Goal: Navigation & Orientation: Understand site structure

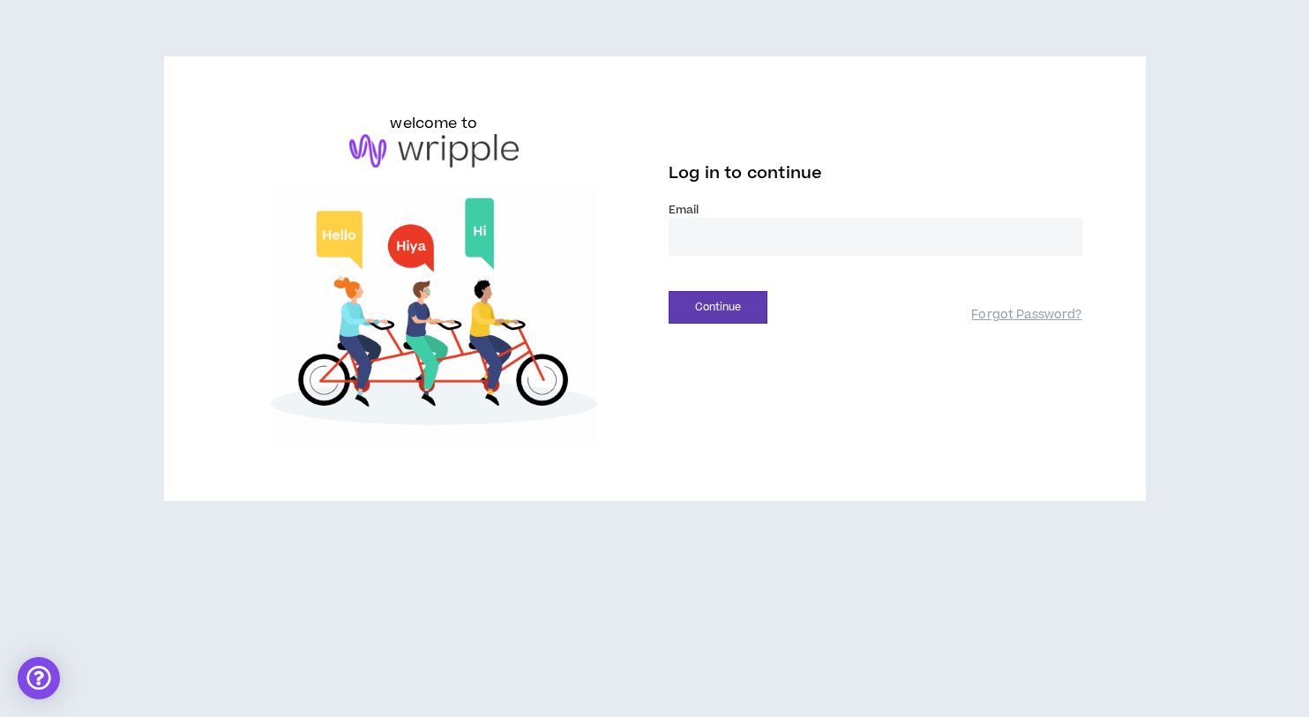
click at [741, 240] on input "email" at bounding box center [875, 237] width 414 height 38
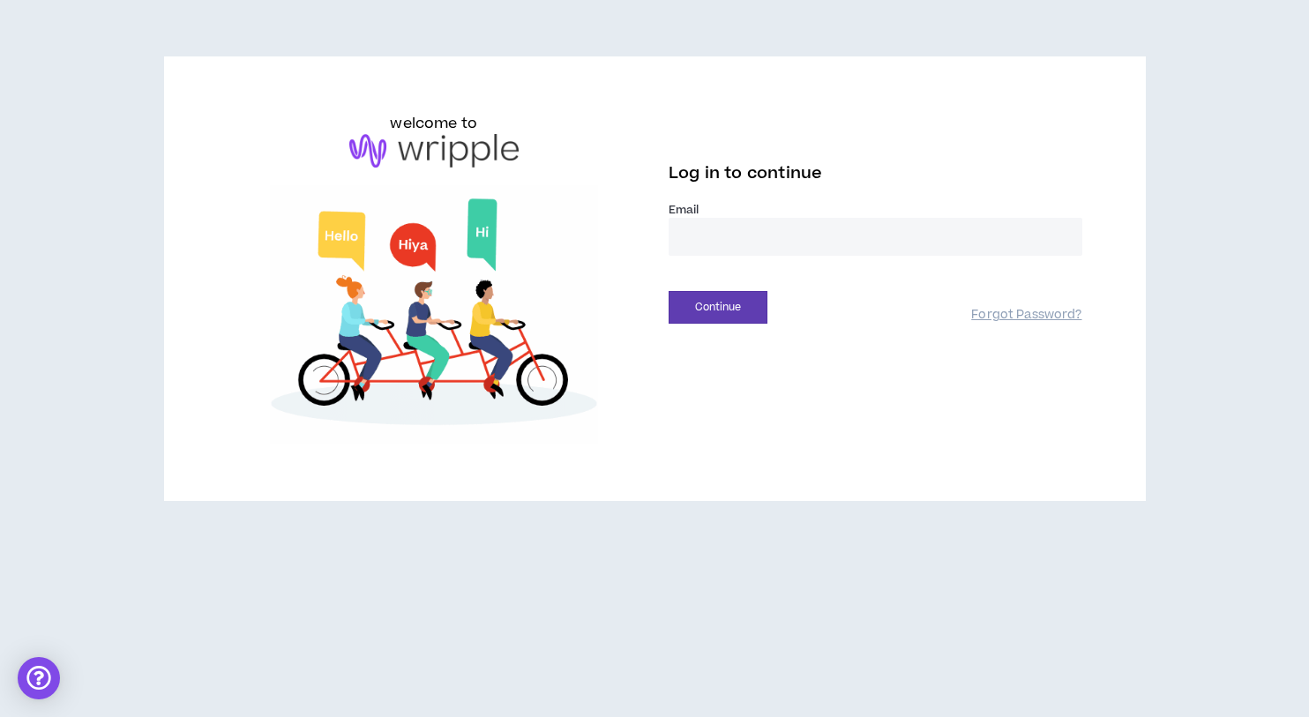
type input "**********"
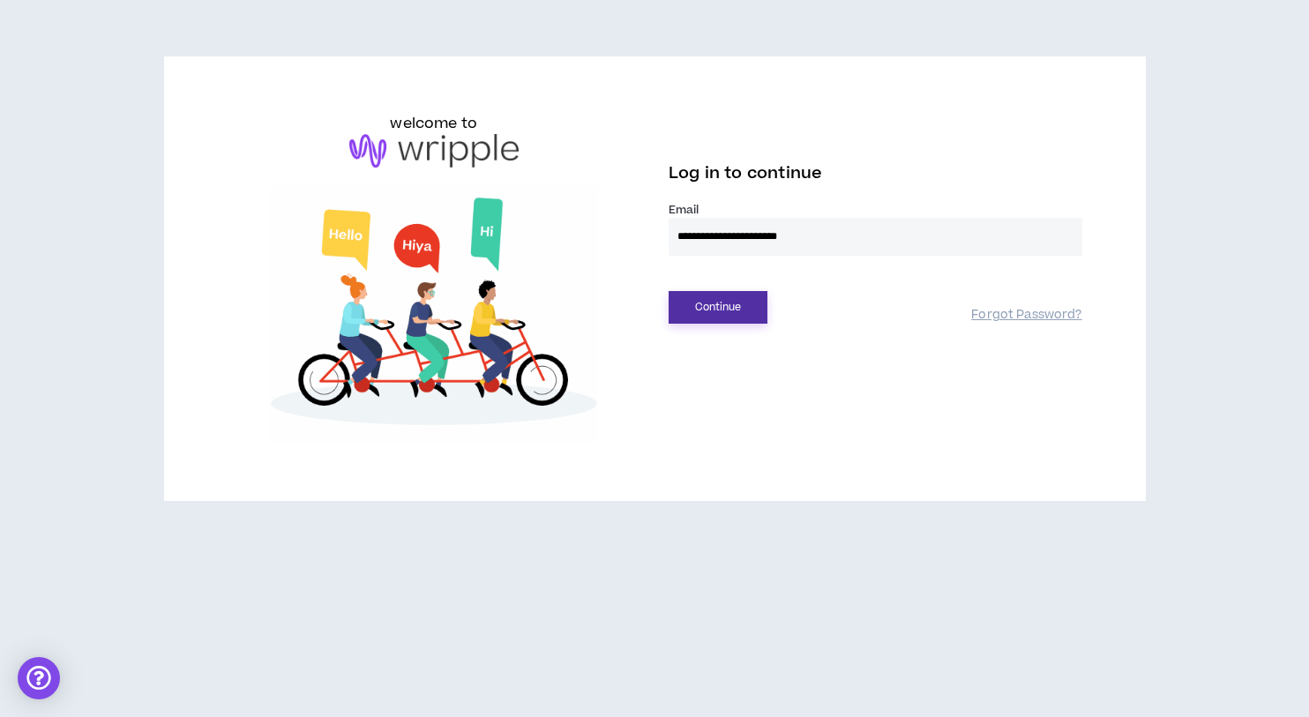
click at [756, 313] on button "Continue" at bounding box center [717, 307] width 99 height 33
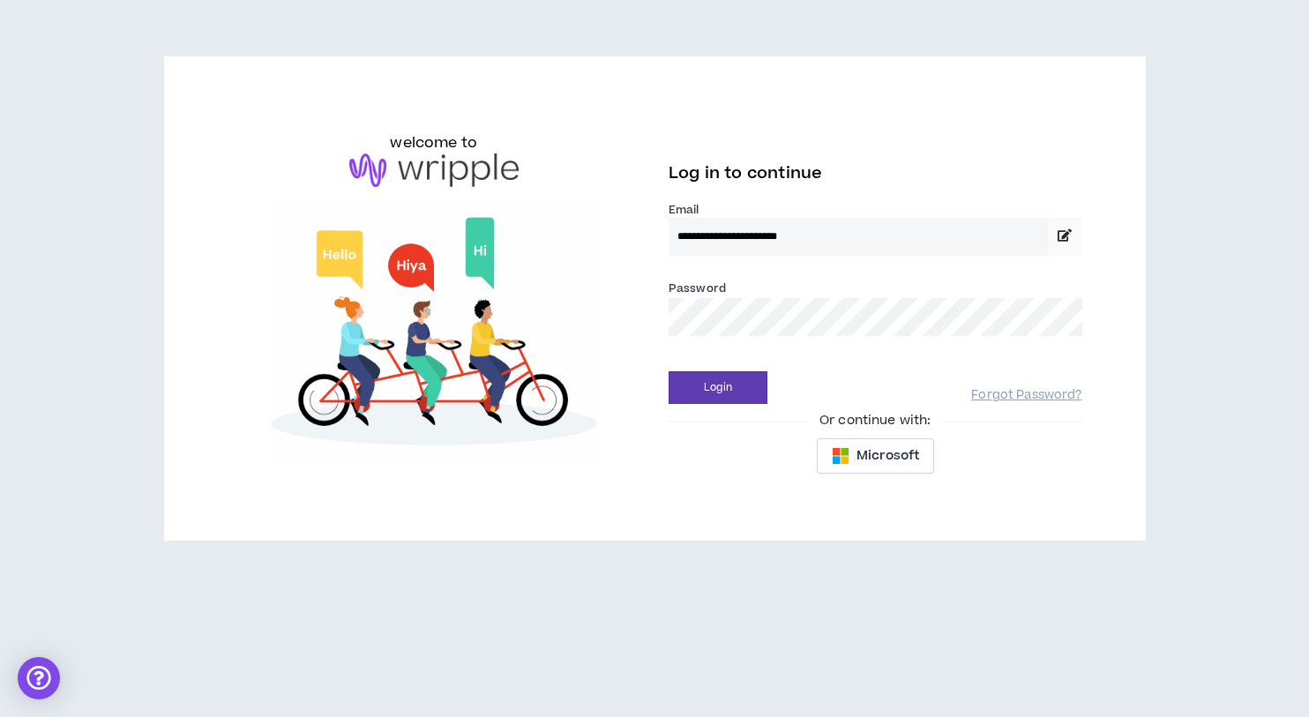
click at [737, 366] on div "Login Forgot Password?" at bounding box center [875, 381] width 414 height 45
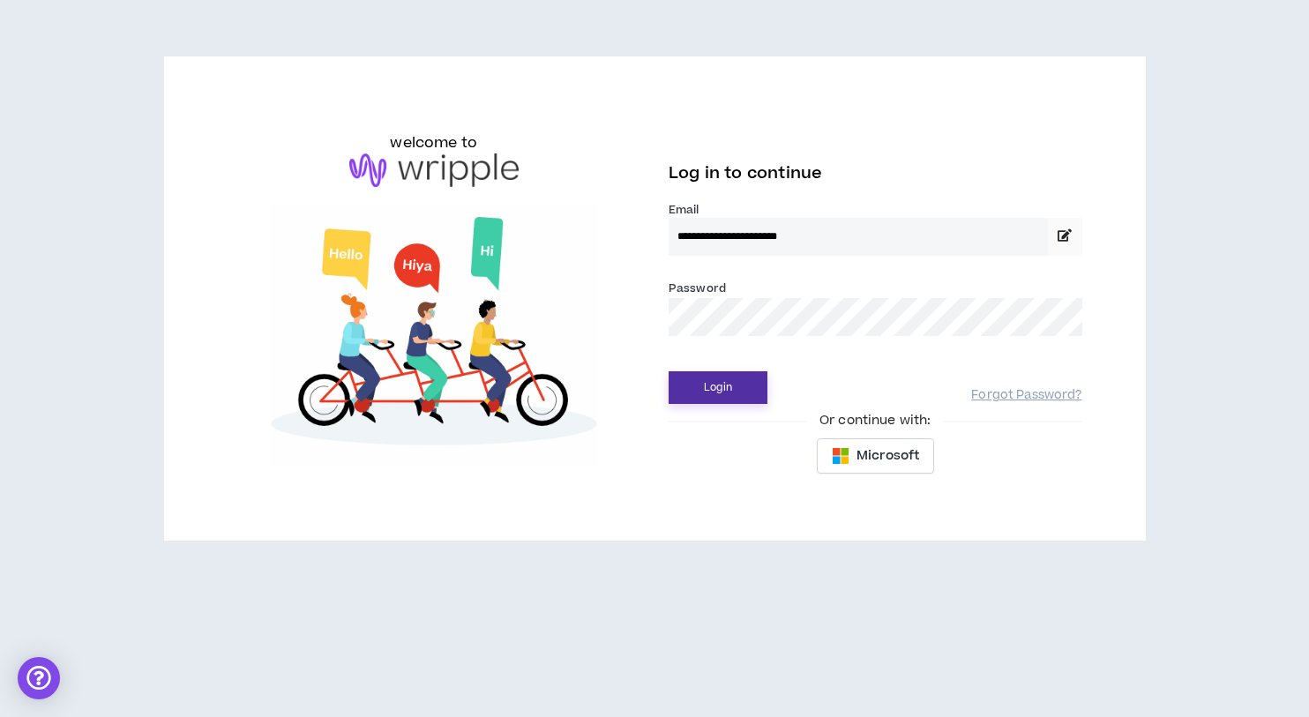
click at [735, 389] on button "Login" at bounding box center [717, 387] width 99 height 33
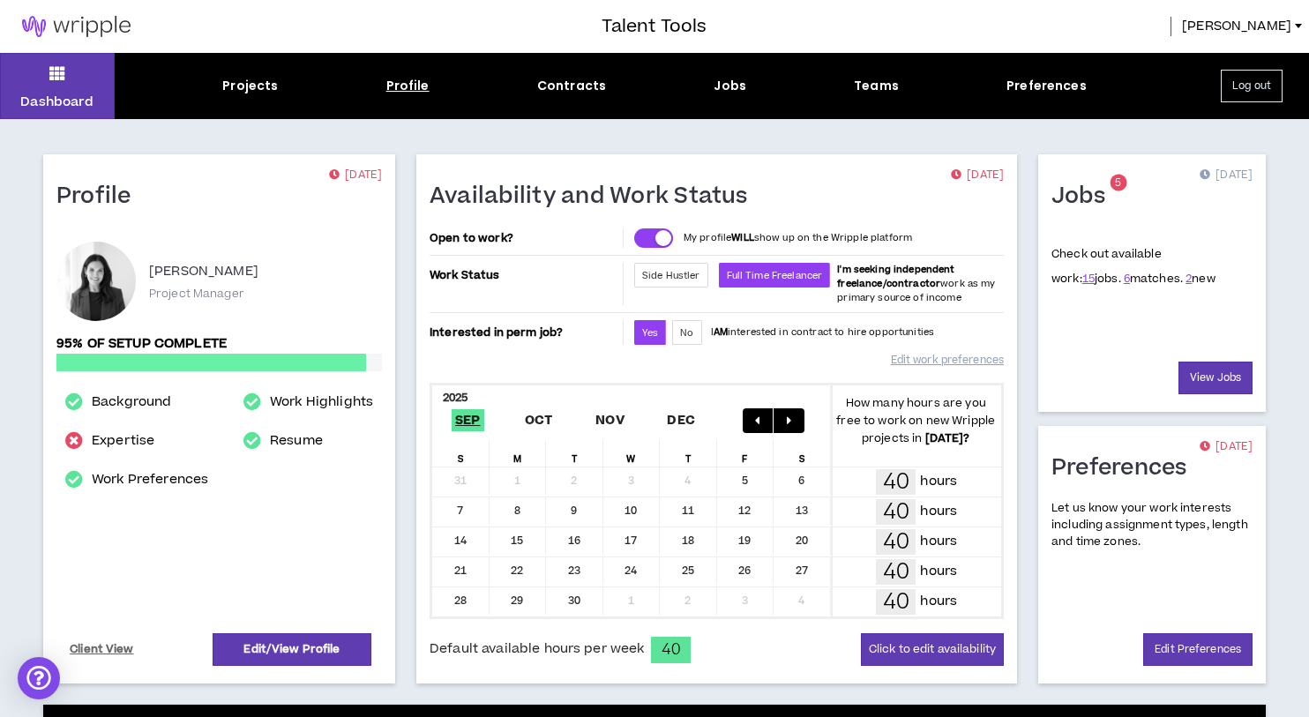
click at [417, 88] on div "Profile" at bounding box center [407, 86] width 43 height 19
click at [735, 82] on div "Jobs" at bounding box center [729, 86] width 33 height 19
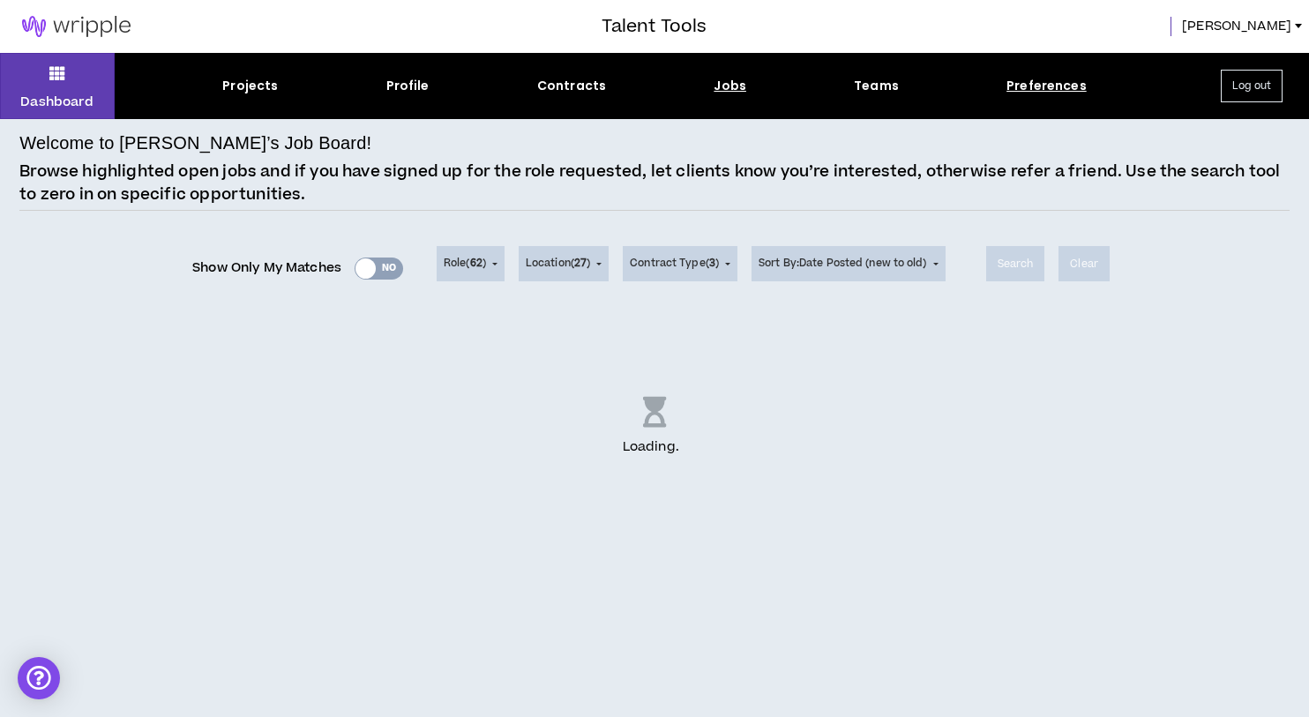
click at [1019, 90] on div "Preferences" at bounding box center [1046, 86] width 80 height 19
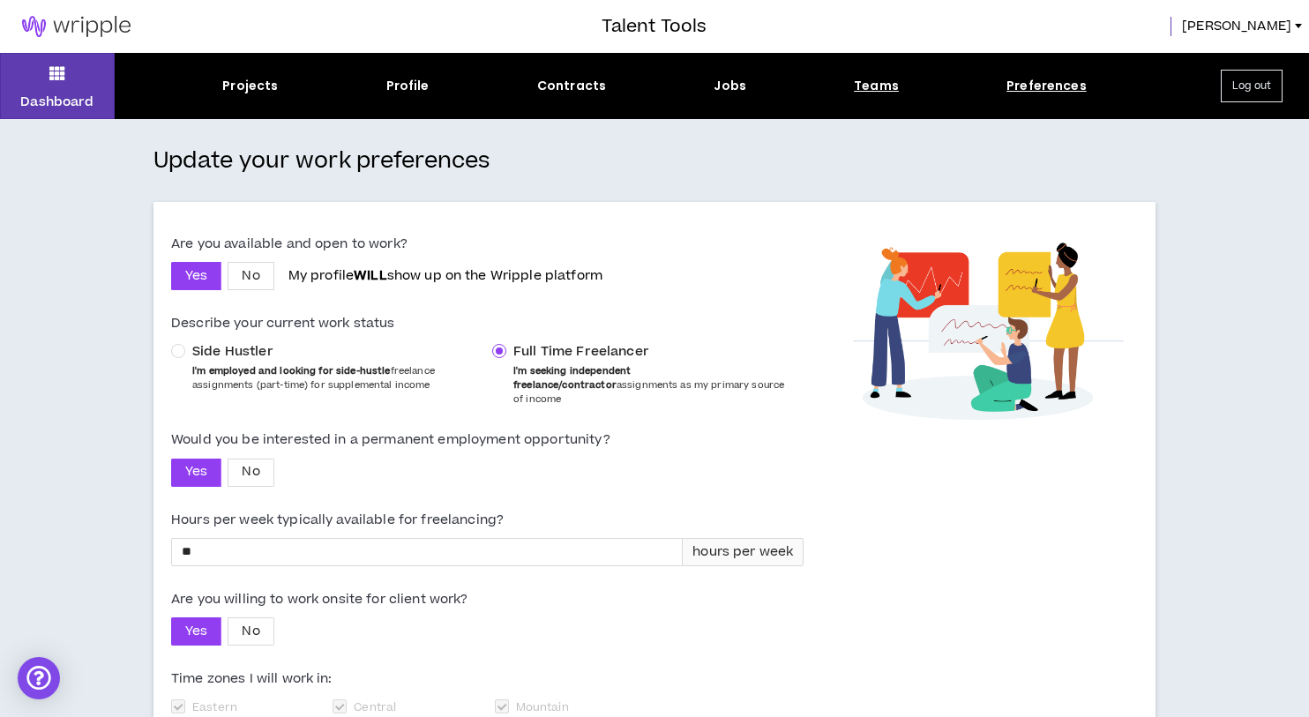
click at [866, 85] on div "Teams" at bounding box center [876, 86] width 45 height 19
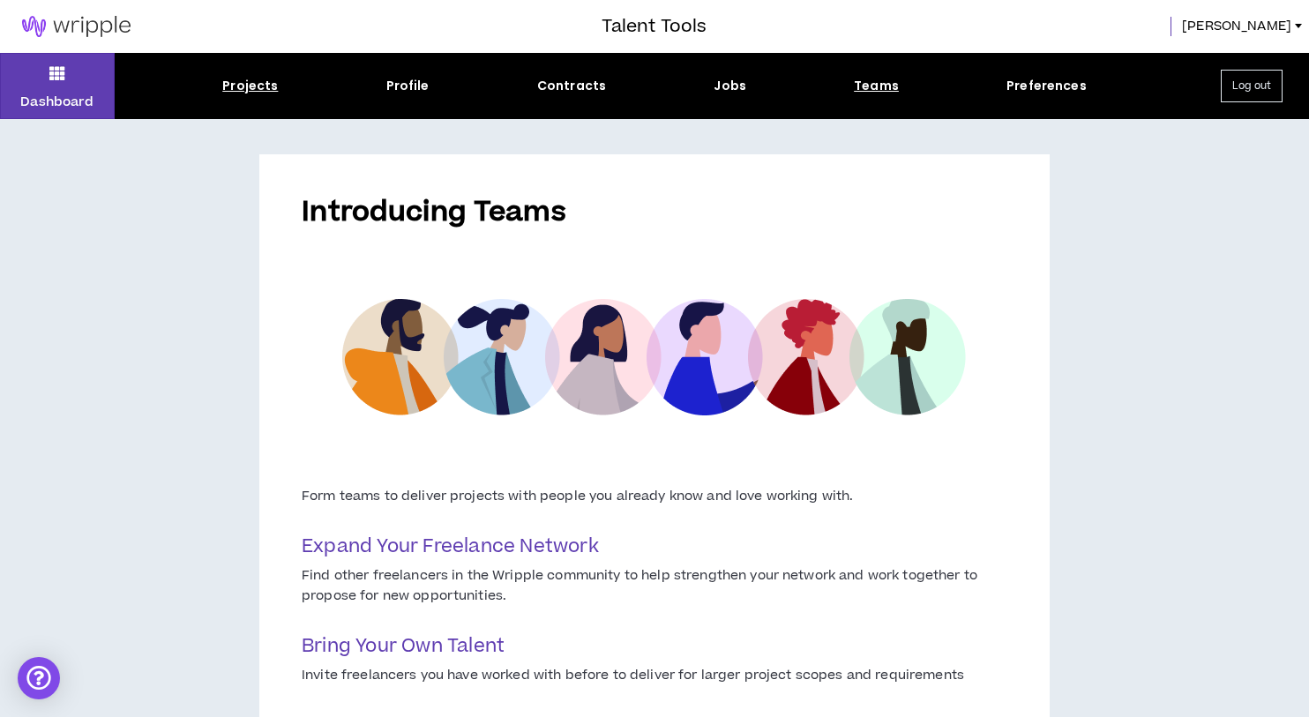
click at [256, 86] on div "Projects" at bounding box center [250, 86] width 56 height 19
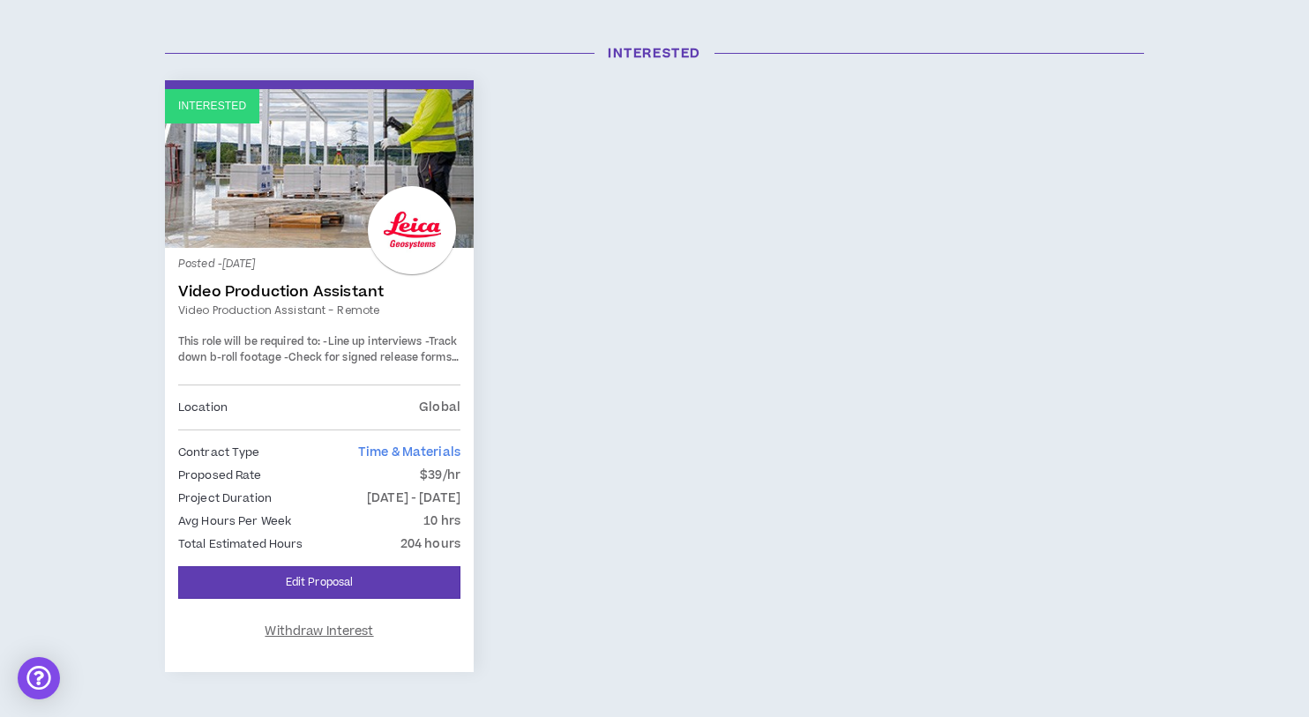
scroll to position [198, 0]
